Goal: Register for event/course

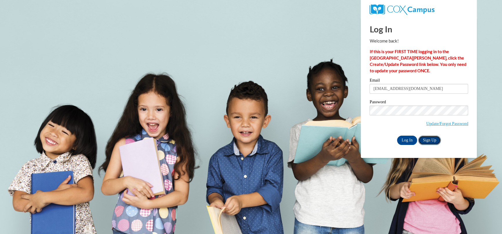
click at [427, 142] on link "Sign Up" at bounding box center [429, 140] width 23 height 9
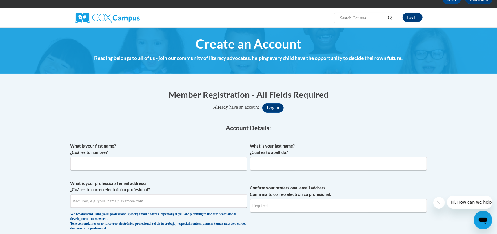
scroll to position [29, 0]
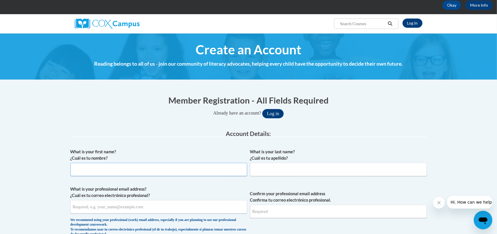
click at [99, 169] on input "What is your first name? ¿Cuál es tu nombre?" at bounding box center [158, 169] width 177 height 13
type input "Jodie"
type input "Fain"
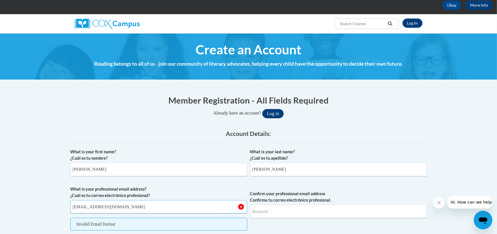
type input "[EMAIL_ADDRESS][DOMAIN_NAME]"
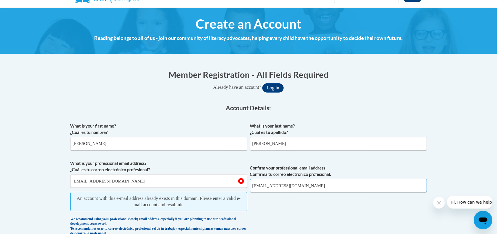
scroll to position [87, 0]
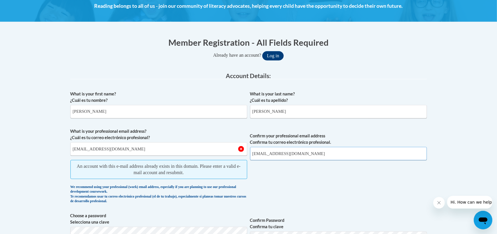
type input "[EMAIL_ADDRESS][DOMAIN_NAME]"
click at [278, 54] on button "Log in" at bounding box center [272, 55] width 21 height 9
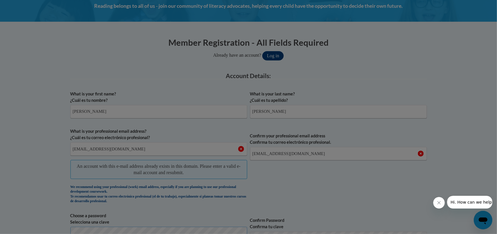
scroll to position [92, 0]
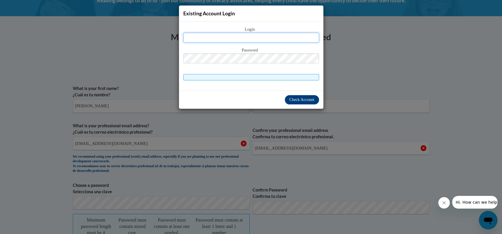
click at [232, 39] on input "text" at bounding box center [251, 38] width 136 height 10
type input "hsbuslady@gmail.com"
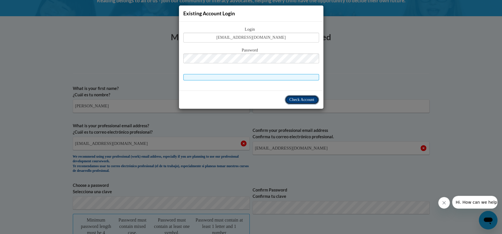
click at [300, 98] on span "Check Account" at bounding box center [301, 100] width 25 height 4
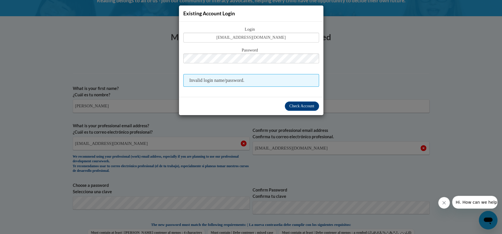
click at [414, 47] on div "Existing Account Login Login hsbuslady@gmail.com Password Invalid login name/pa…" at bounding box center [251, 117] width 502 height 234
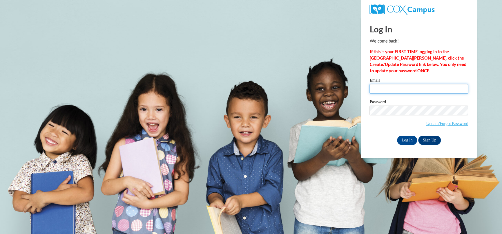
click at [379, 90] on input "Email" at bounding box center [418, 89] width 99 height 10
type input "hsbuslady@gmail.com"
click at [451, 124] on link "Update/Forgot Password" at bounding box center [447, 123] width 42 height 5
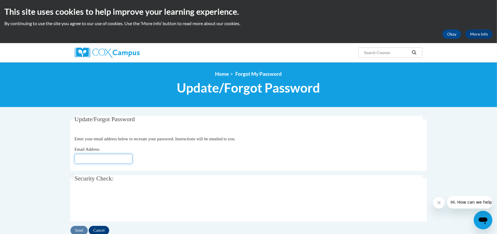
click at [92, 159] on input "Email Address" at bounding box center [103, 159] width 58 height 10
type input "[EMAIL_ADDRESS][DOMAIN_NAME]"
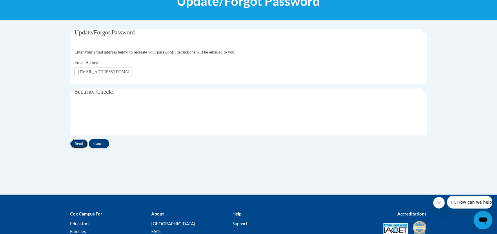
click at [79, 144] on input "Send" at bounding box center [78, 143] width 17 height 9
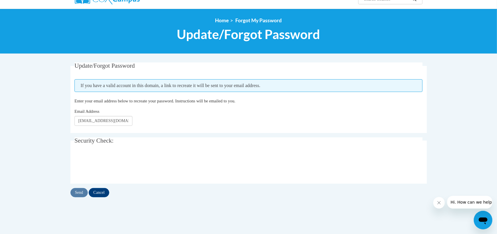
scroll to position [58, 0]
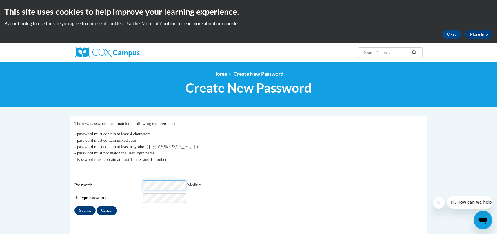
scroll to position [58, 0]
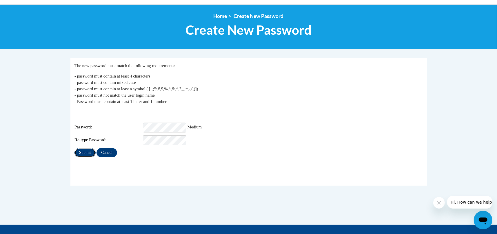
click at [87, 150] on input "Submit" at bounding box center [84, 152] width 21 height 9
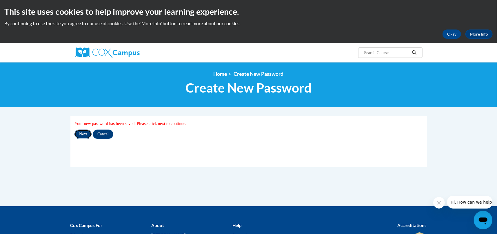
click at [79, 133] on input "Next" at bounding box center [82, 134] width 17 height 9
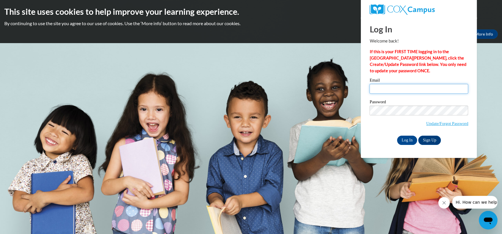
click at [384, 91] on input "Email" at bounding box center [418, 89] width 99 height 10
type input "hsbuslady@gmail.com"
click at [407, 141] on input "Log In" at bounding box center [407, 140] width 20 height 9
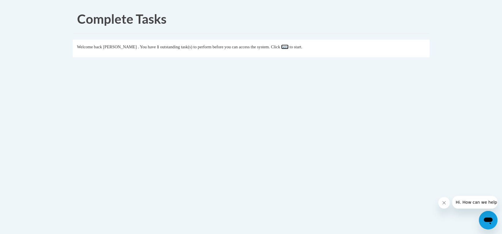
click at [288, 48] on link "here" at bounding box center [284, 47] width 7 height 5
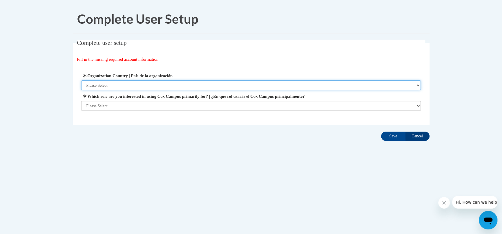
click at [416, 84] on select "Please Select United States | Estados Unidos Outside of the United States | Fue…" at bounding box center [250, 86] width 339 height 10
select select "ad49bcad-a171-4b2e-b99c-48b446064914"
click at [81, 81] on select "Please Select United States | Estados Unidos Outside of the United States | Fue…" at bounding box center [250, 86] width 339 height 10
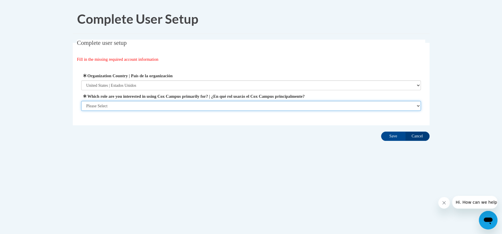
click at [417, 107] on select "Please Select College/University | Colegio/Universidad Community/Nonprofit Part…" at bounding box center [250, 106] width 339 height 10
select select "fbf2d438-af2f-41f8-98f1-81c410e29de3"
click at [81, 111] on select "Please Select College/University | Colegio/Universidad Community/Nonprofit Part…" at bounding box center [250, 106] width 339 height 10
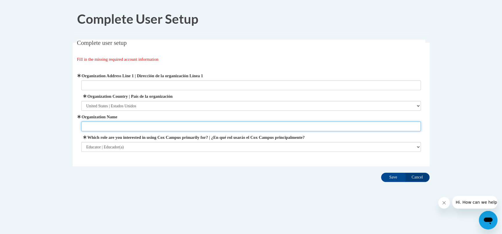
click at [368, 128] on input "Organization Name" at bounding box center [250, 127] width 339 height 10
type input "Knoxville-Knox County Head Start"
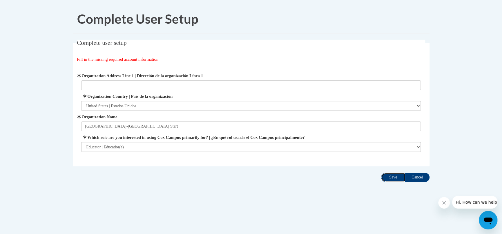
click at [393, 179] on input "Save" at bounding box center [393, 177] width 24 height 9
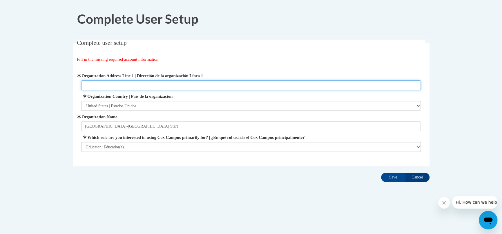
click at [207, 86] on input "Organization Address Line 1 | Dirección de la organización Línea 1" at bounding box center [250, 86] width 339 height 10
type input "2400 Piedmont Street"
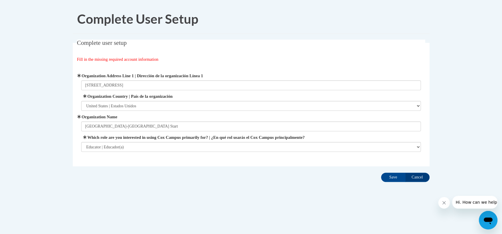
click at [272, 46] on legend "Complete user setup" at bounding box center [251, 43] width 348 height 7
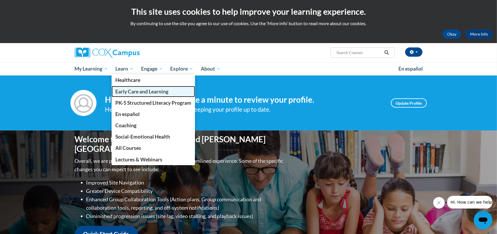
click at [129, 95] on link "Early Care and Learning" at bounding box center [153, 91] width 83 height 11
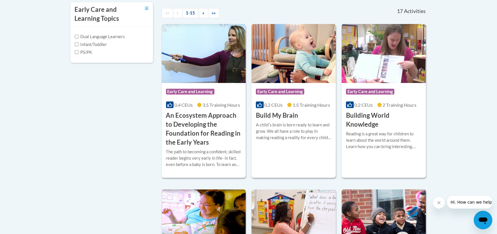
scroll to position [232, 0]
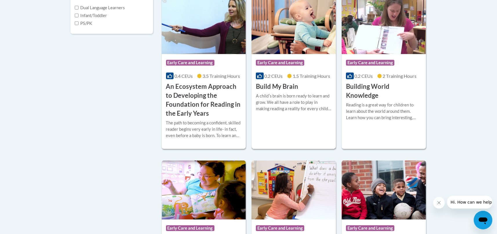
click at [283, 103] on div "A childʹs brain is born ready to learn and grow. We all have a role to play in …" at bounding box center [294, 102] width 76 height 19
click at [271, 66] on span "Early Care and Learning" at bounding box center [281, 63] width 50 height 7
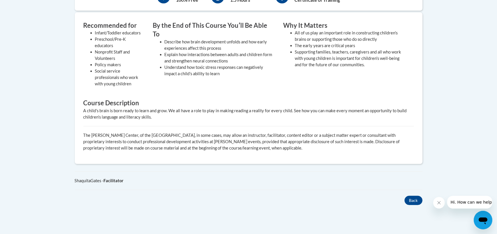
scroll to position [87, 0]
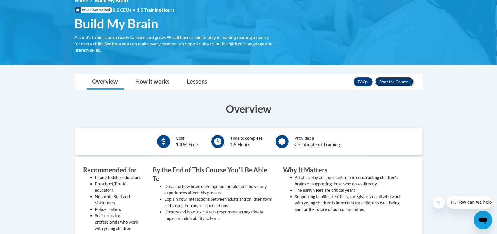
click at [390, 83] on button "Enroll" at bounding box center [394, 81] width 39 height 9
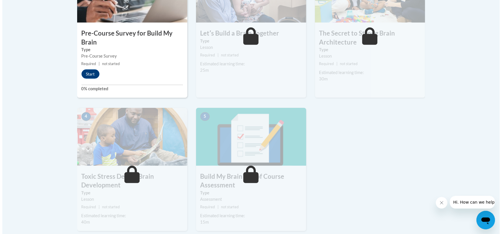
scroll to position [237, 0]
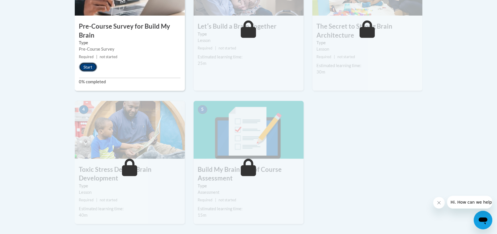
click at [92, 66] on button "Start" at bounding box center [88, 67] width 18 height 9
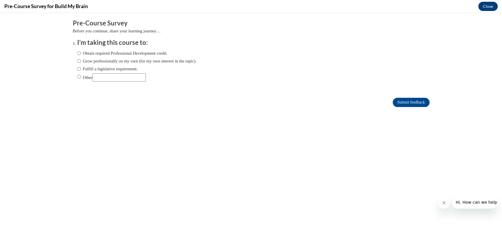
scroll to position [0, 0]
click at [77, 54] on input "Obtain required Professional Development credit." at bounding box center [79, 53] width 4 height 6
radio input "true"
click at [402, 101] on input "Submit feedback" at bounding box center [410, 102] width 37 height 9
click at [400, 101] on input "Submit feedback" at bounding box center [410, 102] width 37 height 9
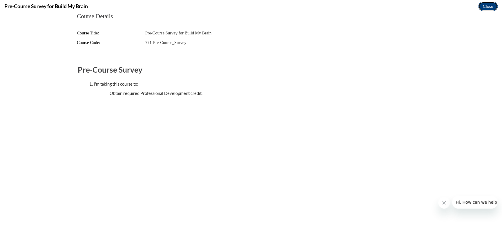
click at [484, 8] on button "Close" at bounding box center [487, 6] width 19 height 9
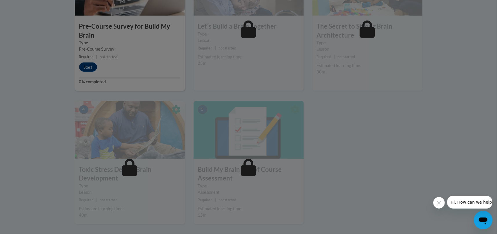
click at [130, 54] on div at bounding box center [249, 13] width 348 height 110
click at [441, 203] on button "Close message from company" at bounding box center [439, 203] width 12 height 12
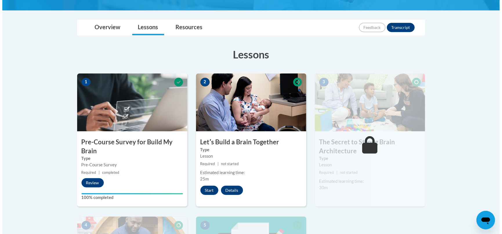
scroll to position [150, 0]
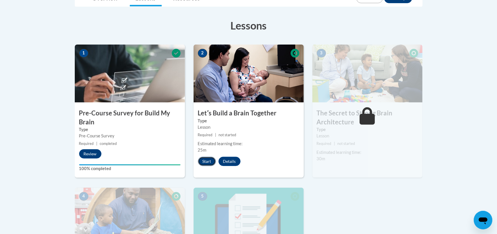
click at [210, 162] on button "Start" at bounding box center [207, 161] width 18 height 9
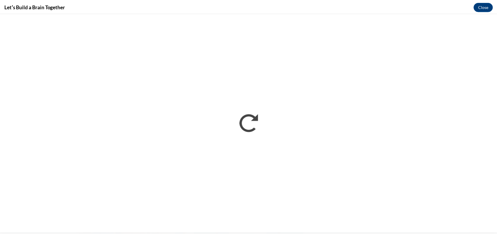
scroll to position [0, 0]
